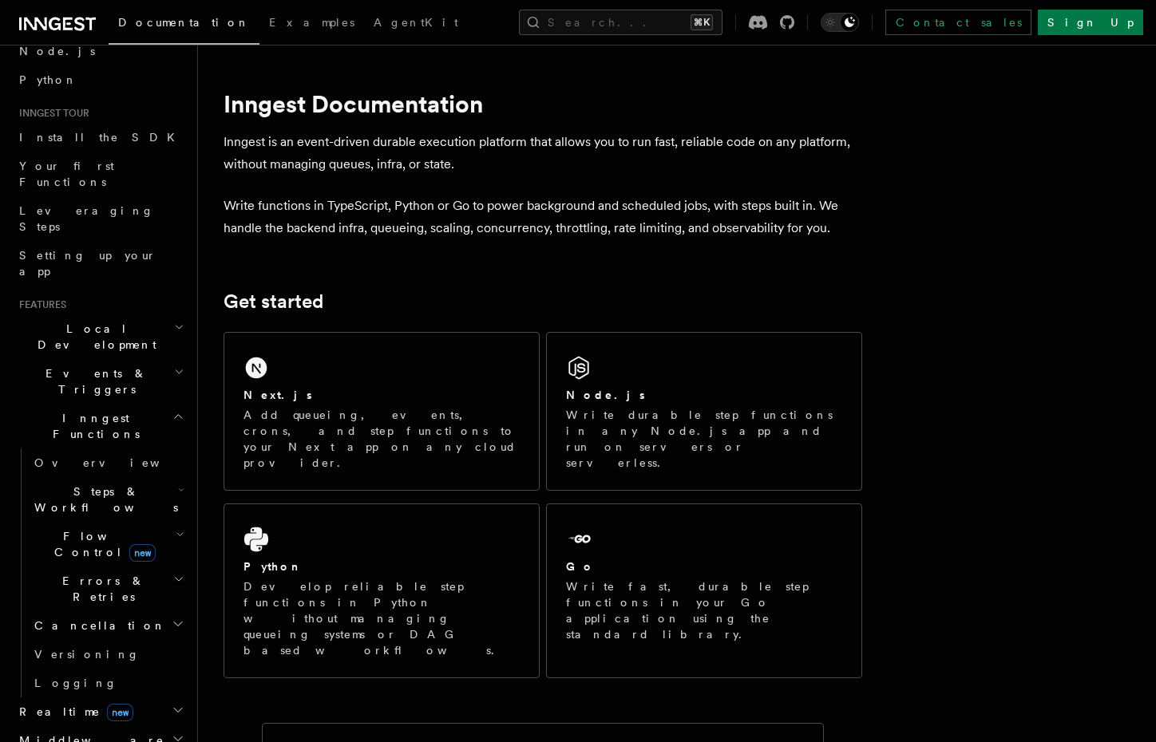
scroll to position [116, 0]
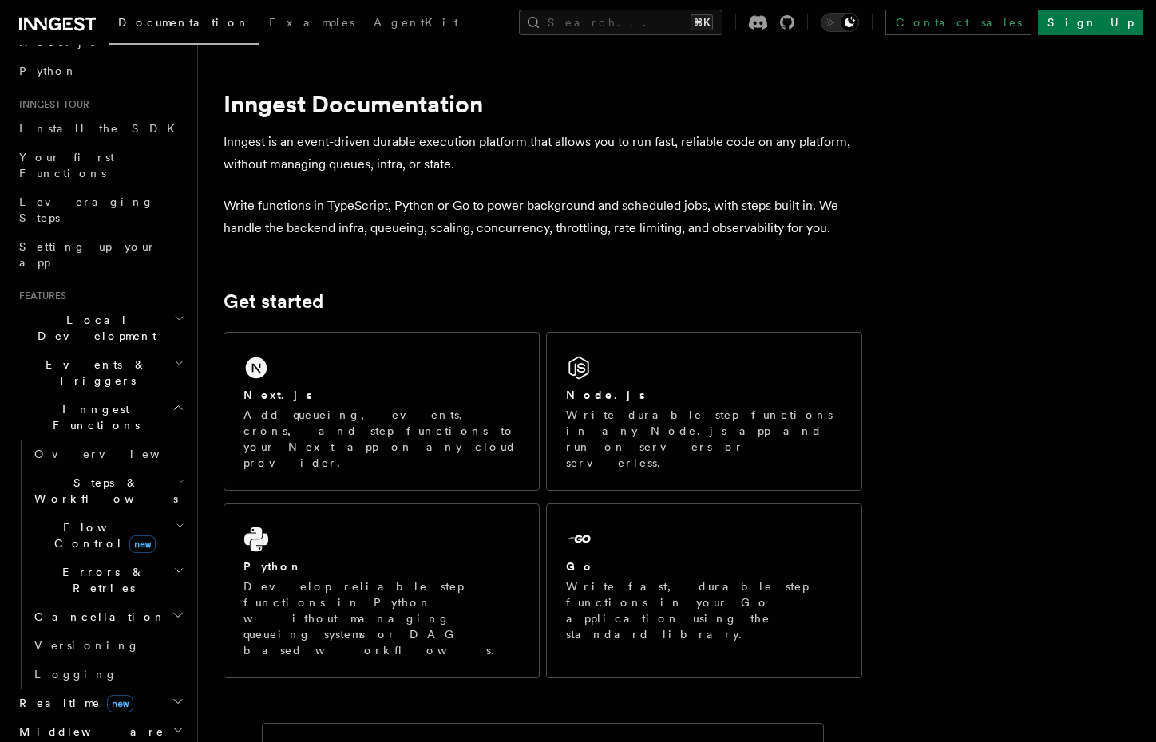
click at [89, 475] on span "Steps & Workflows" at bounding box center [103, 491] width 150 height 32
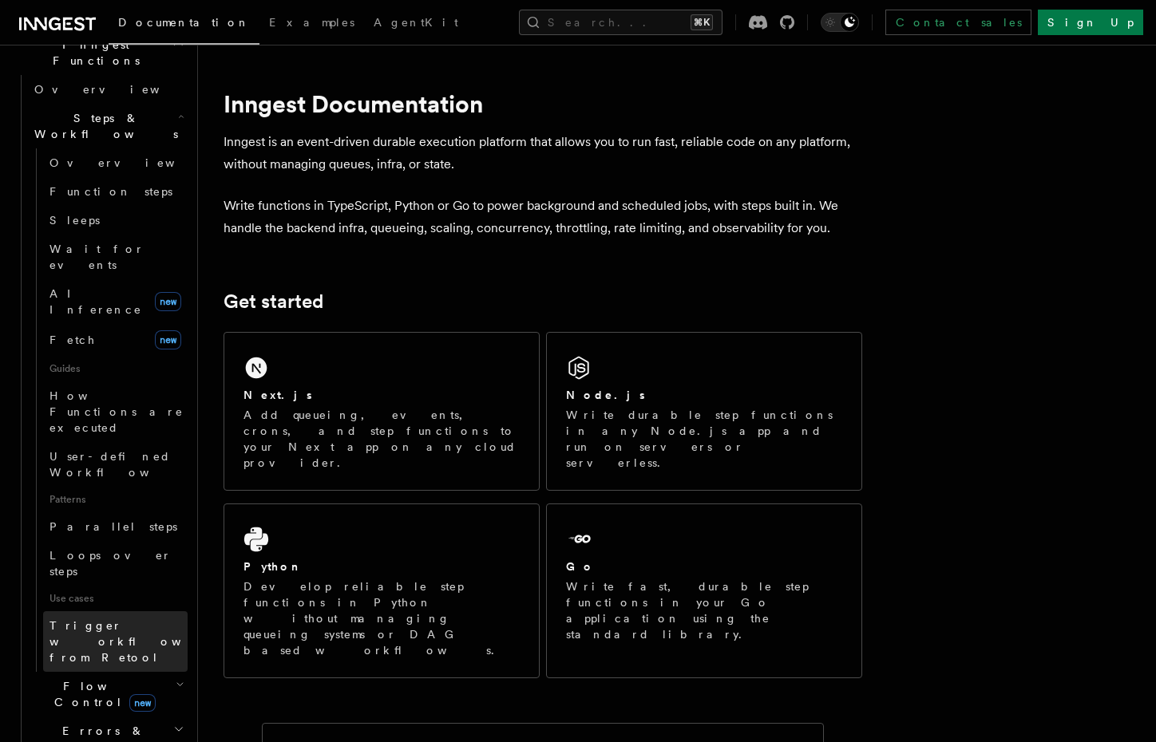
scroll to position [477, 0]
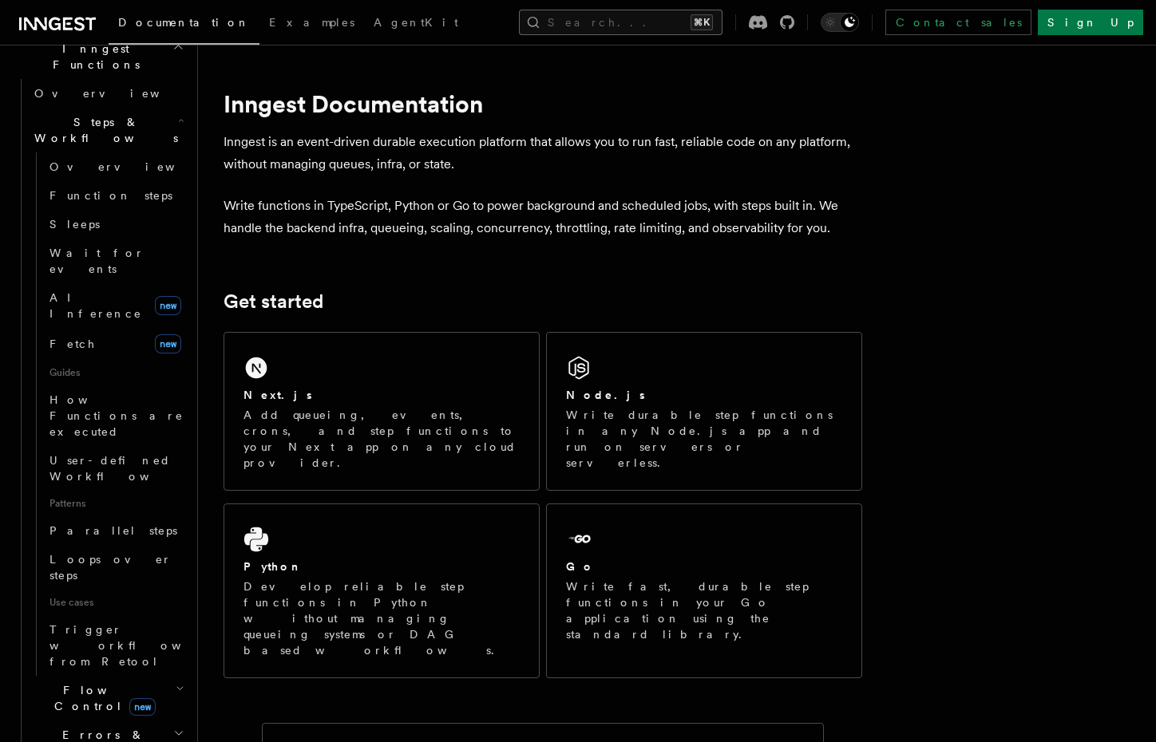
click at [608, 19] on button "Search... ⌘K" at bounding box center [621, 23] width 204 height 26
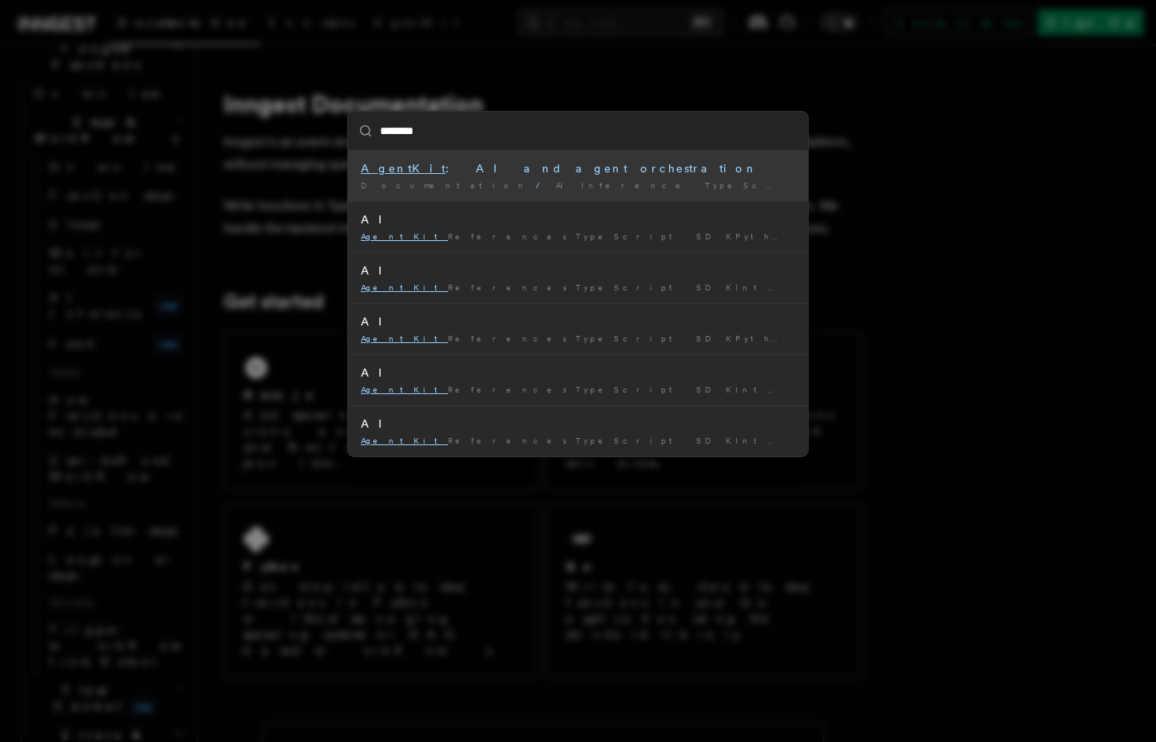
type input "********"
click at [436, 165] on div "AgentKit : AI and agent orchestration" at bounding box center [578, 168] width 434 height 16
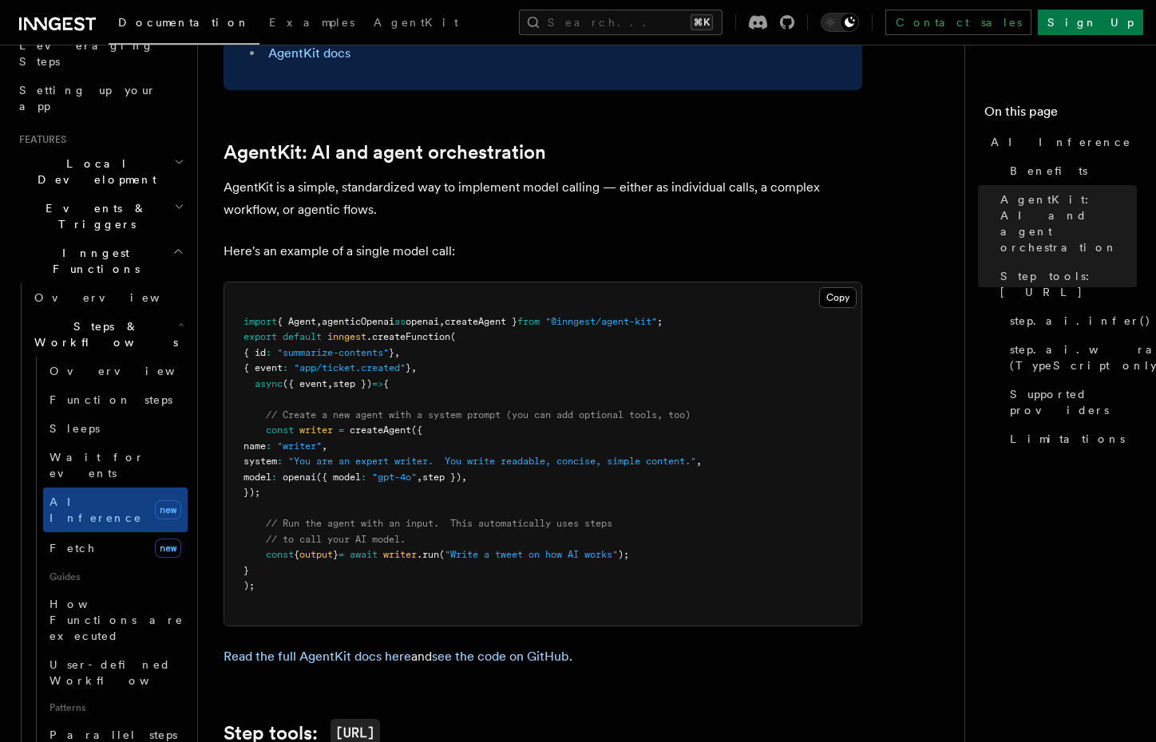
scroll to position [296, 0]
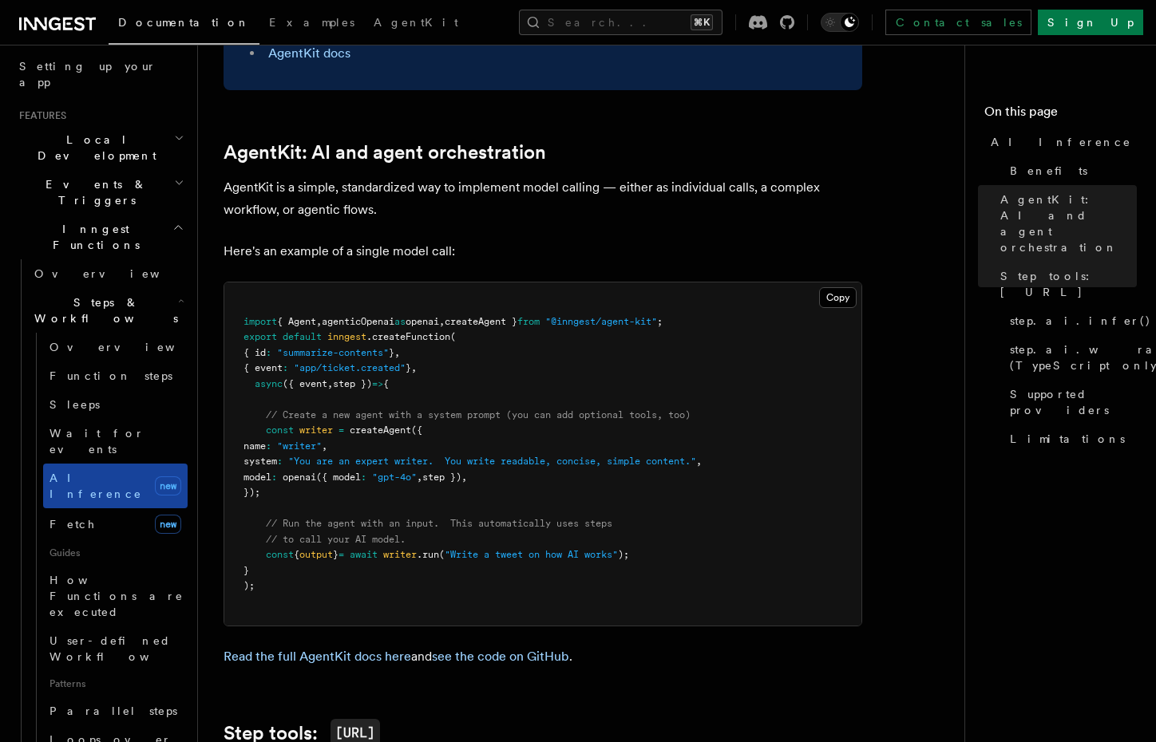
click at [85, 472] on span "AI Inference" at bounding box center [95, 486] width 93 height 29
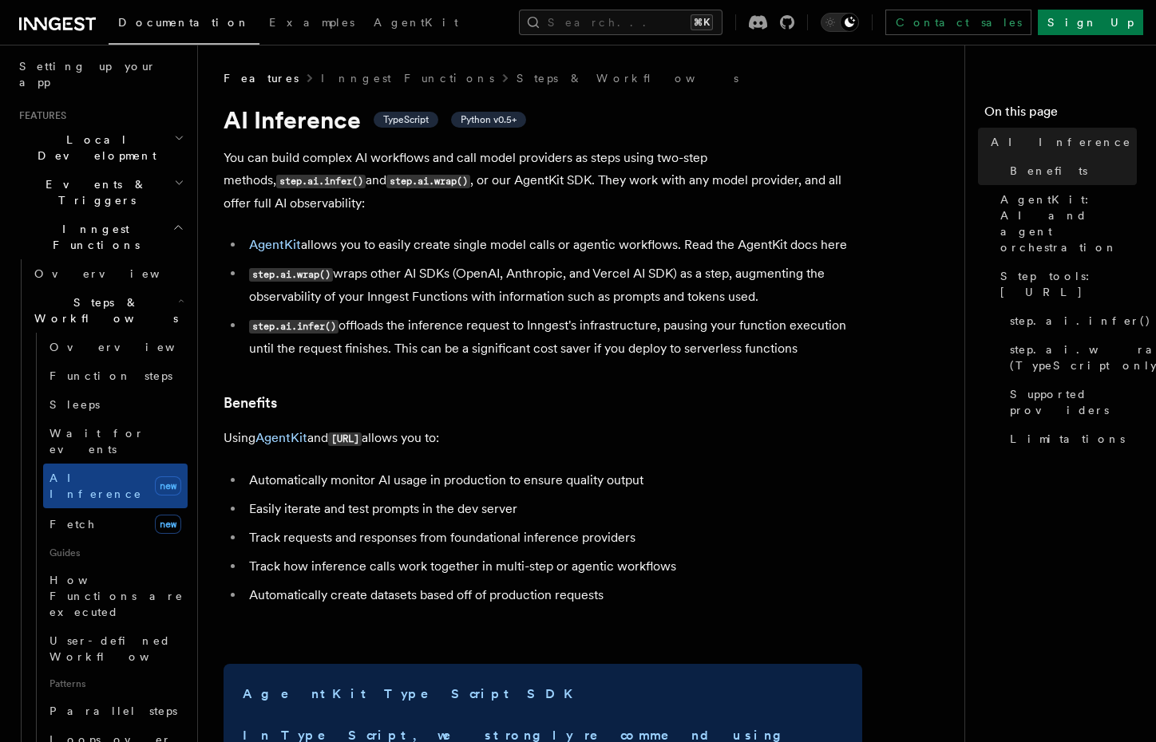
click at [101, 295] on span "Steps & Workflows" at bounding box center [103, 311] width 150 height 32
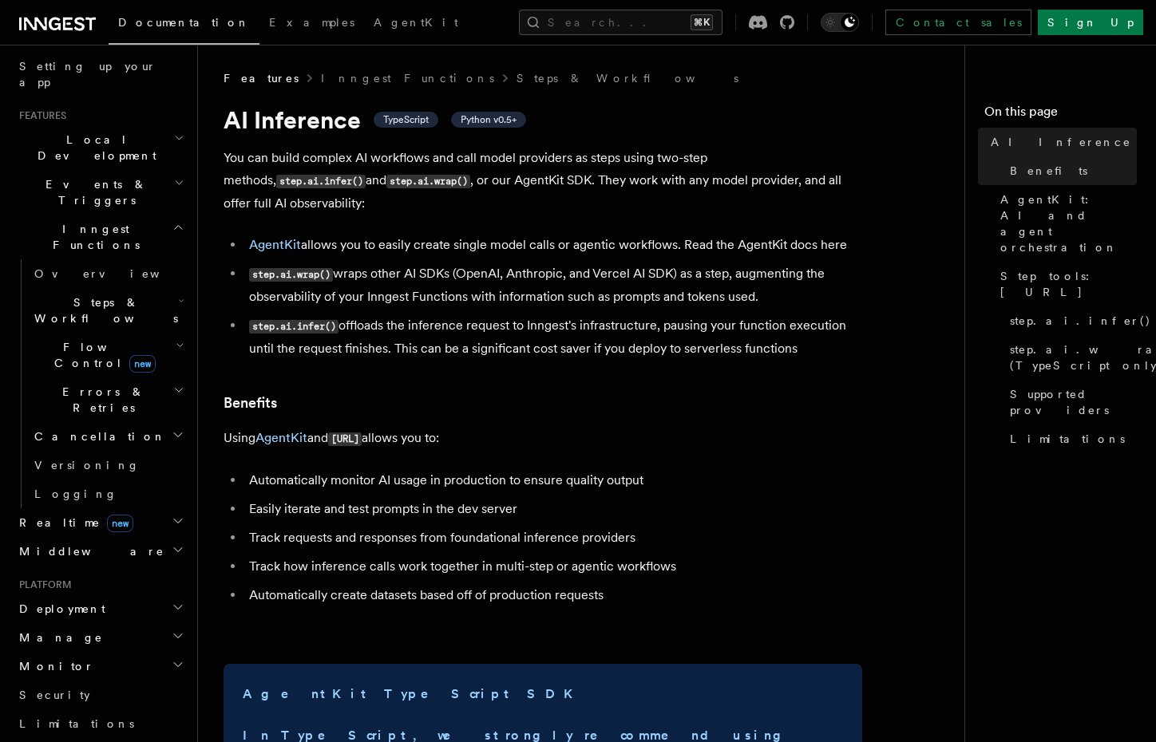
click at [101, 295] on span "Steps & Workflows" at bounding box center [103, 311] width 150 height 32
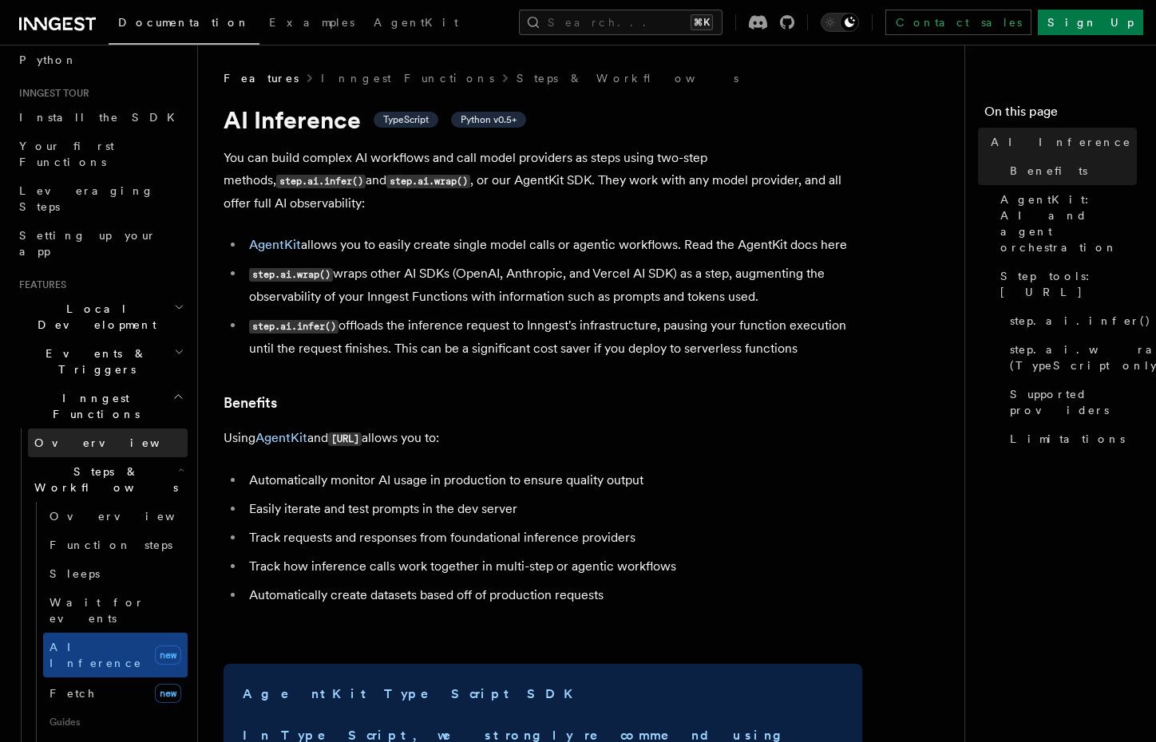
scroll to position [172, 0]
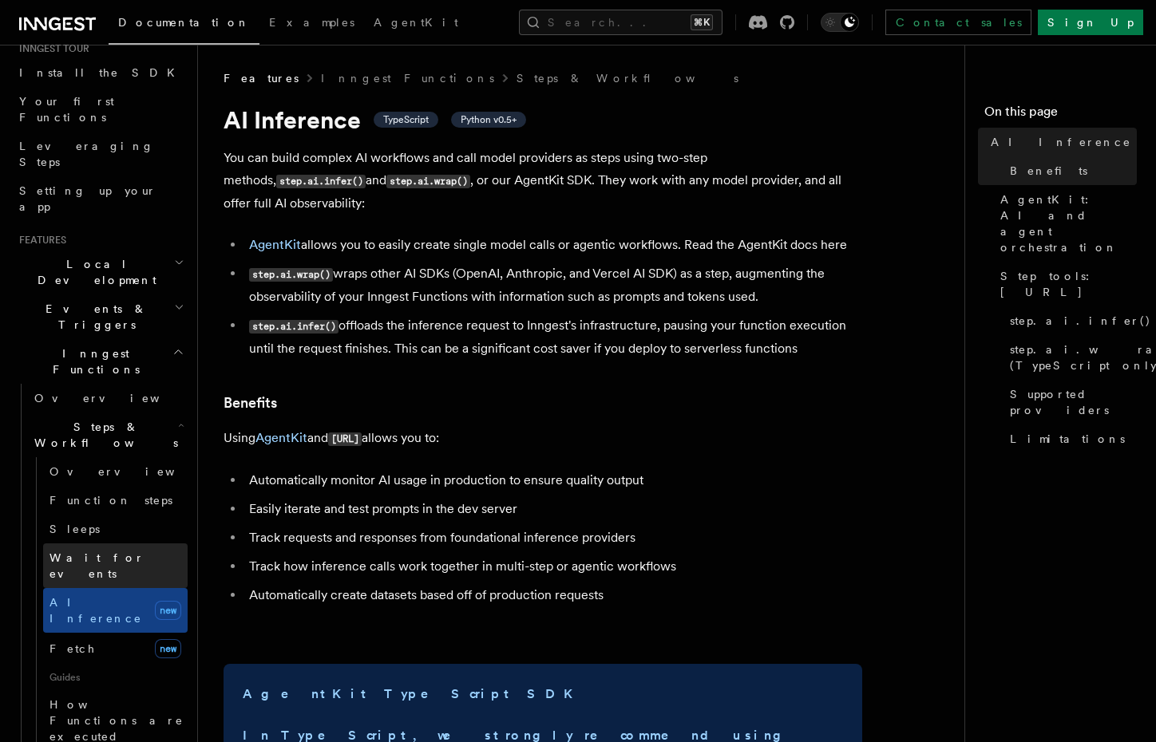
click at [88, 552] on span "Wait for events" at bounding box center [96, 566] width 95 height 29
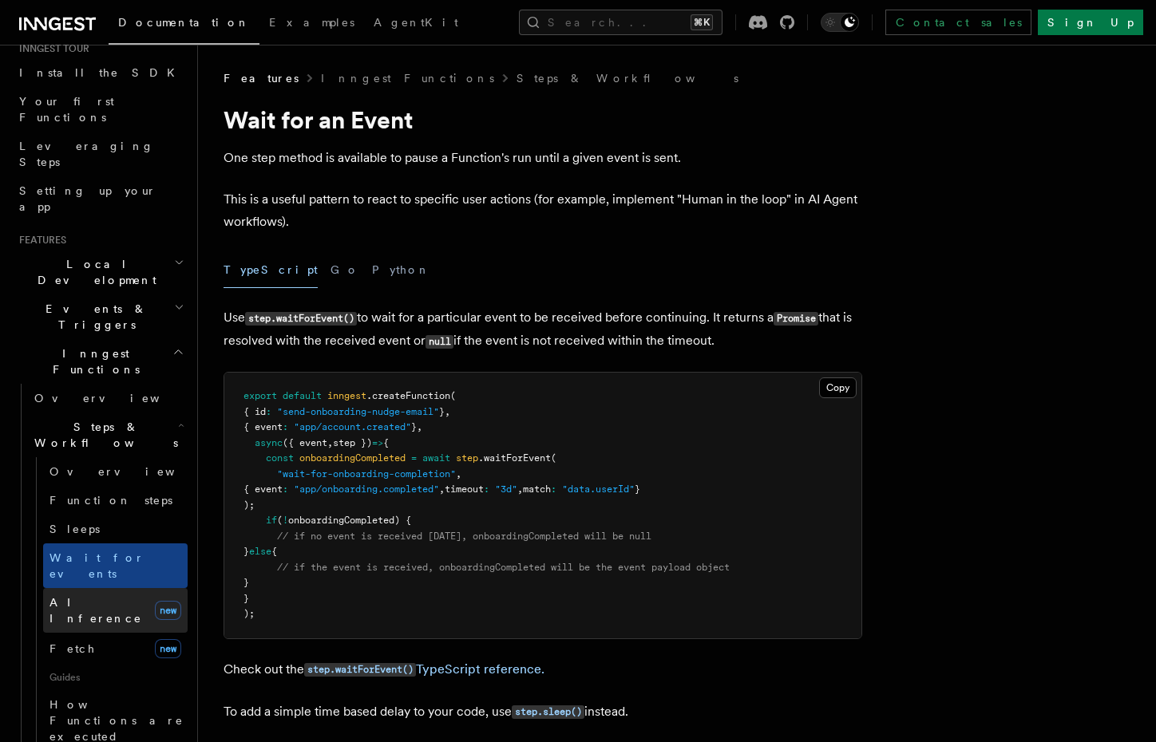
click at [88, 596] on span "AI Inference" at bounding box center [95, 610] width 93 height 29
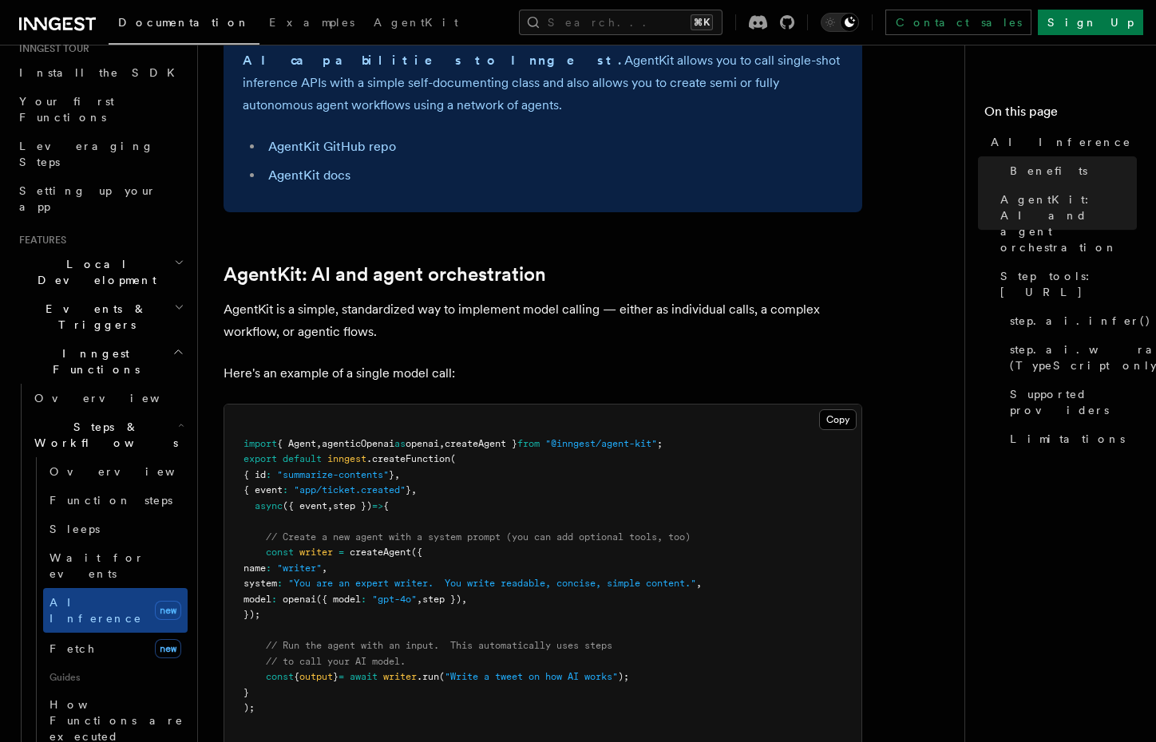
scroll to position [721, 0]
click at [823, 409] on button "Copy Copied" at bounding box center [838, 419] width 38 height 21
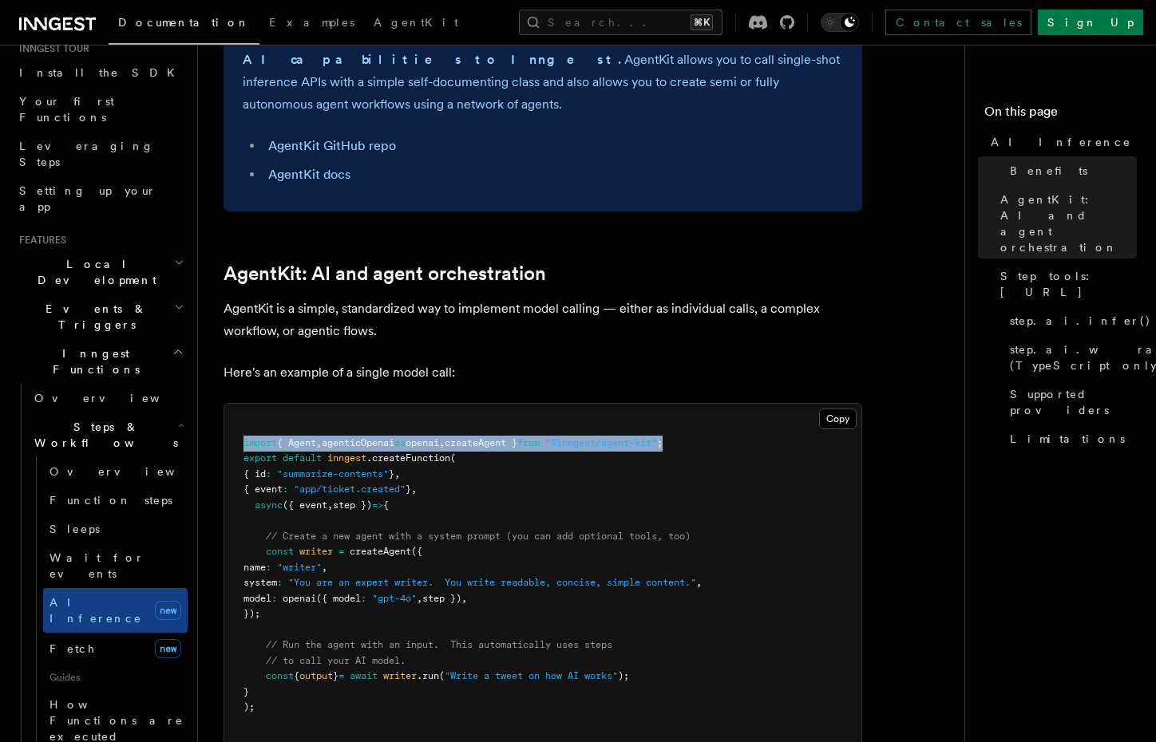
drag, startPoint x: 726, startPoint y: 374, endPoint x: 212, endPoint y: 378, distance: 514.1
copy span "import { Agent , agenticOpenai as openai , createAgent } from "@inngest/agent-k…"
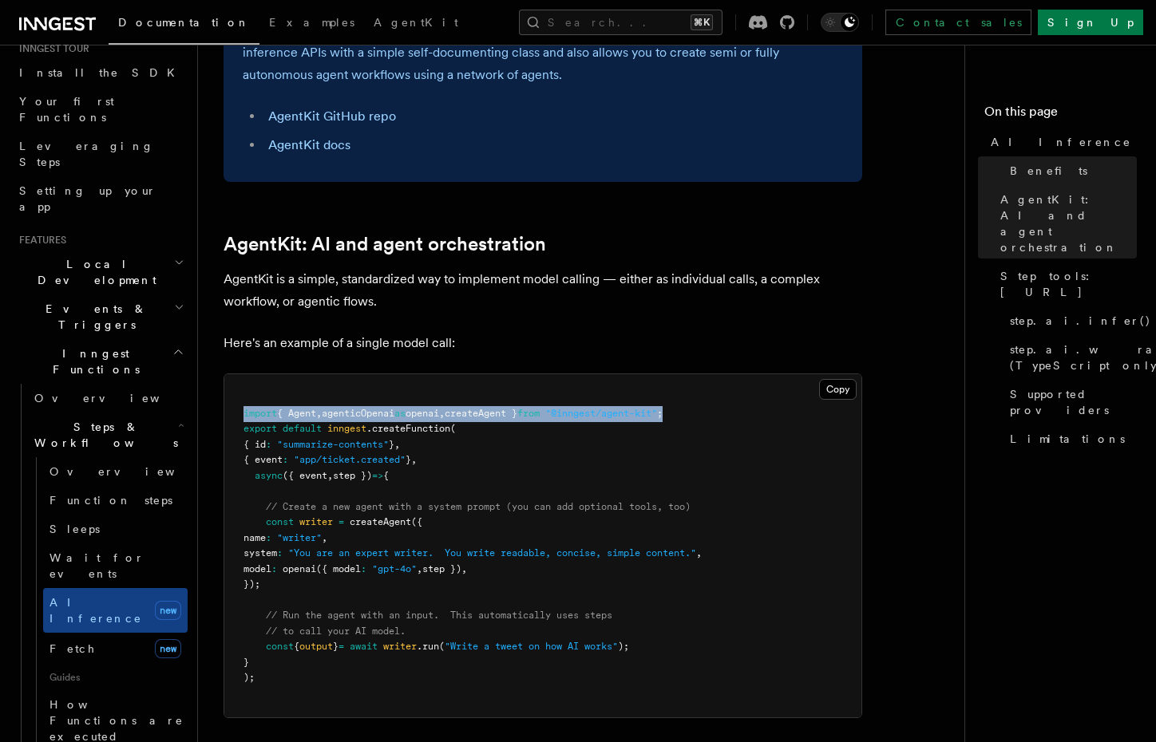
scroll to position [760, 0]
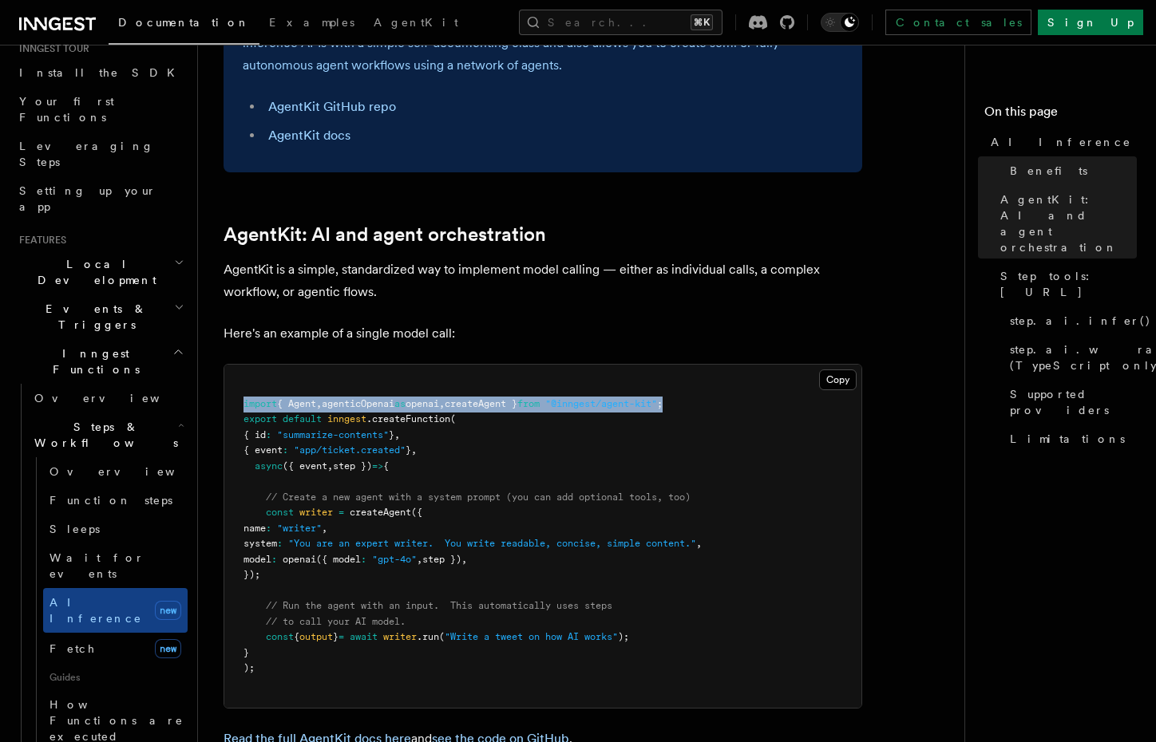
drag, startPoint x: 304, startPoint y: 515, endPoint x: 239, endPoint y: 451, distance: 90.9
click at [239, 451] on pre "import { Agent , agenticOpenai as openai , createAgent } from "@inngest/agent-k…" at bounding box center [542, 536] width 637 height 343
copy code "const writer = createAgent ({ name : "writer" , system : "You are an expert wri…"
